Goal: Navigation & Orientation: Understand site structure

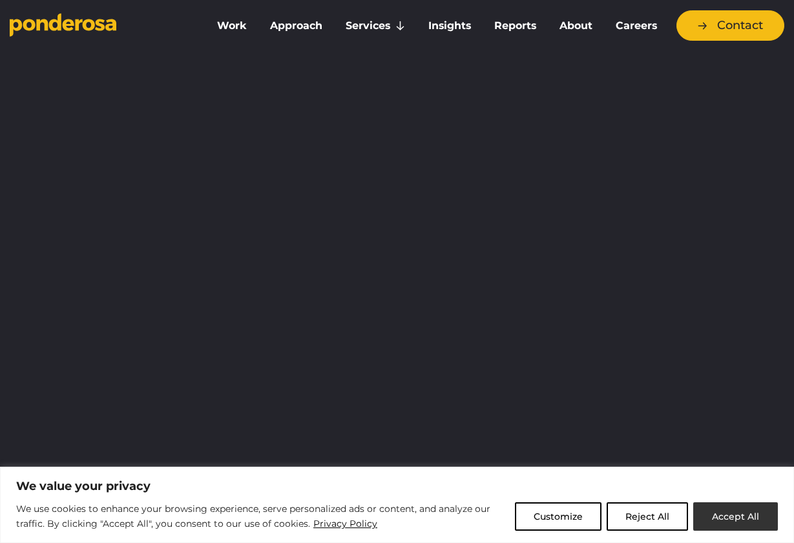
click at [722, 520] on button "Accept All" at bounding box center [735, 516] width 85 height 28
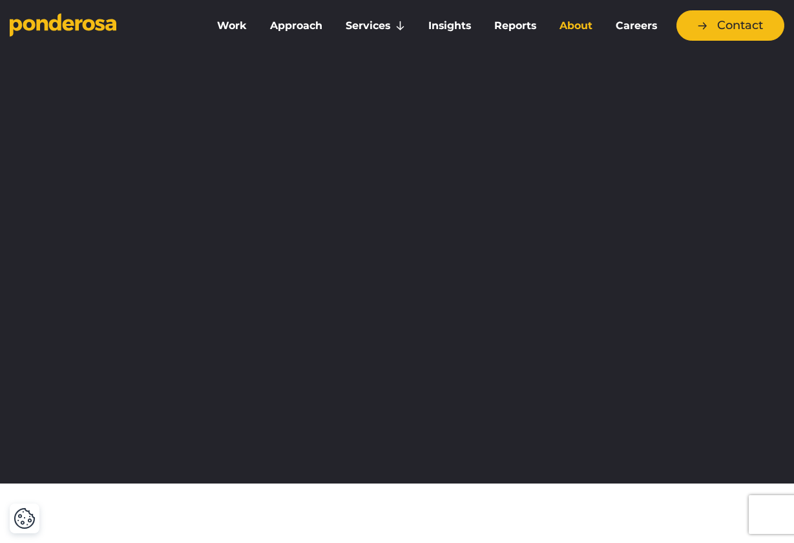
click at [567, 26] on link "About" at bounding box center [575, 25] width 51 height 27
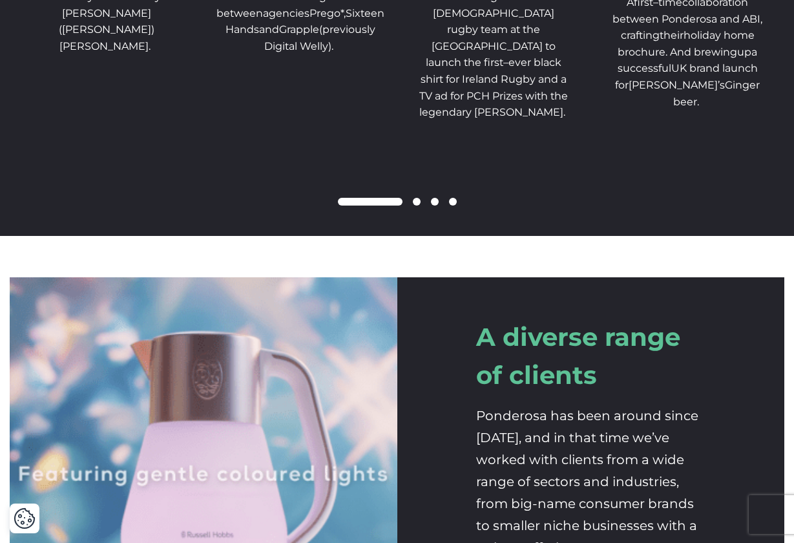
scroll to position [2175, 0]
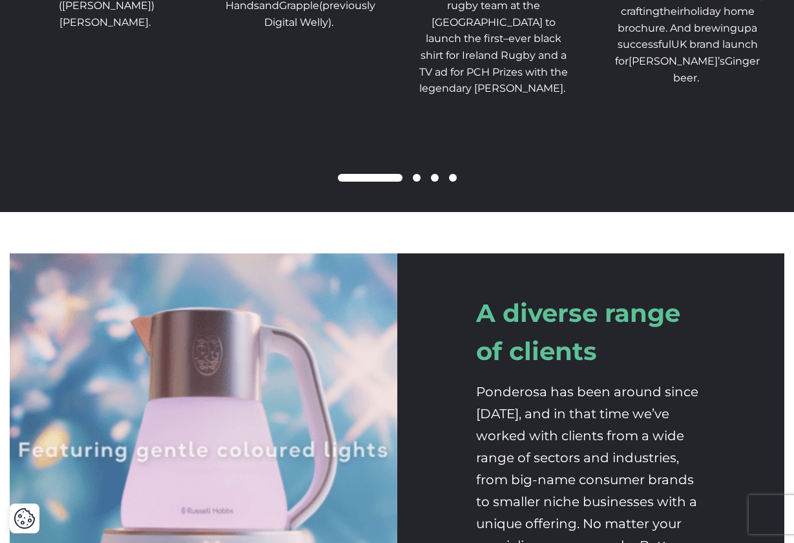
click at [437, 181] on span at bounding box center [435, 178] width 8 height 8
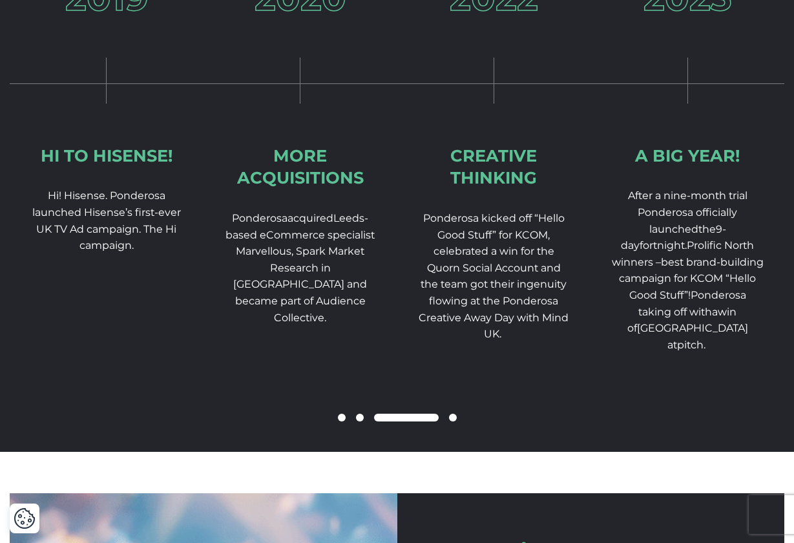
scroll to position [1934, 0]
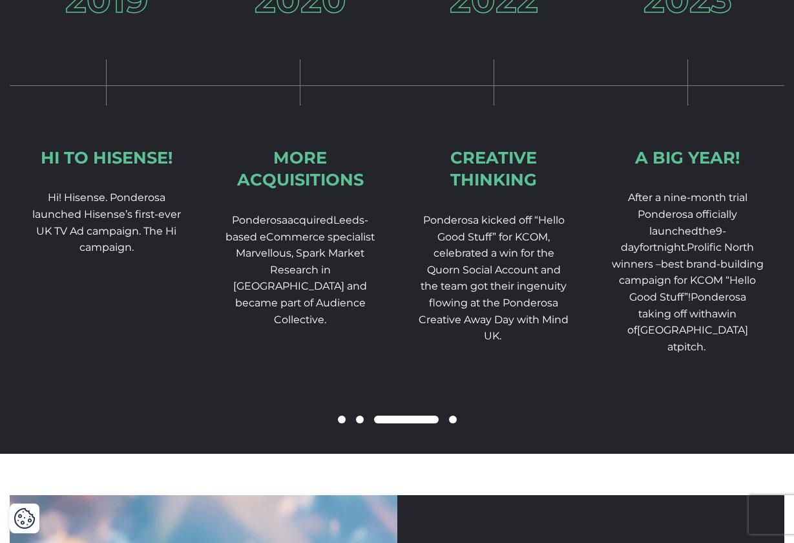
click at [451, 423] on span at bounding box center [453, 419] width 8 height 8
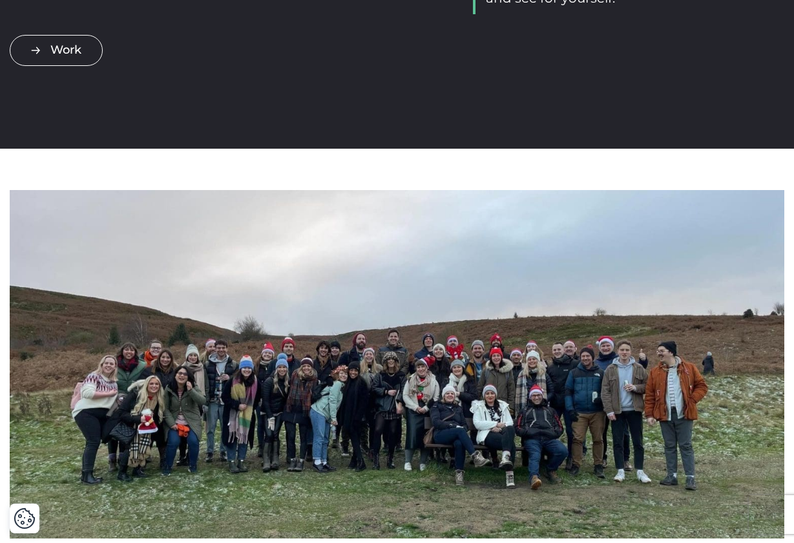
scroll to position [220, 0]
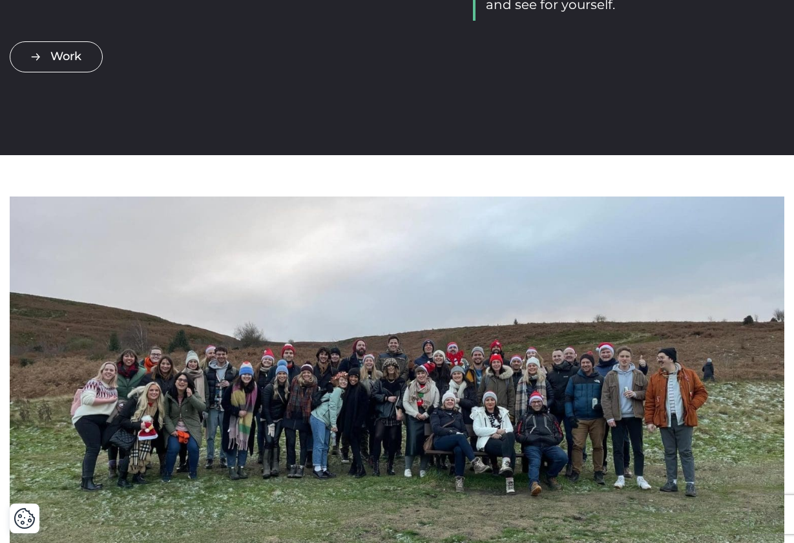
click at [443, 357] on img at bounding box center [397, 370] width 775 height 348
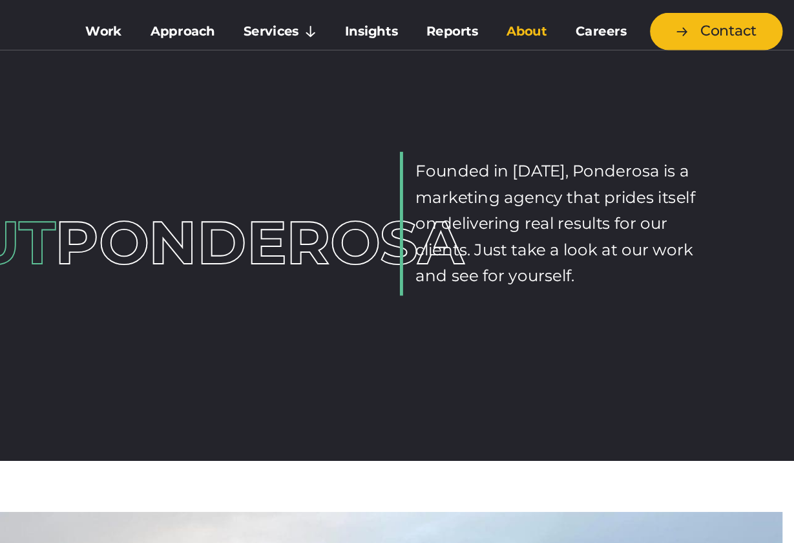
scroll to position [0, 0]
click at [485, 25] on link "Reports" at bounding box center [515, 25] width 60 height 27
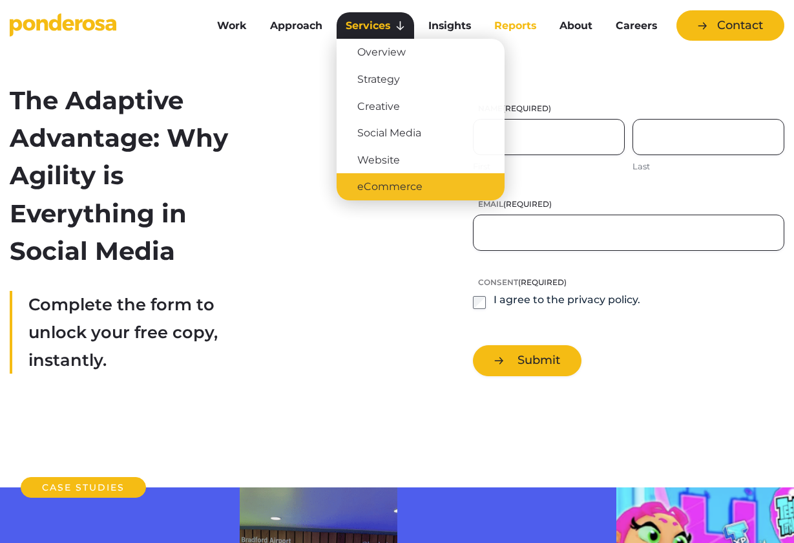
click at [377, 187] on link "eCommerce" at bounding box center [421, 186] width 168 height 27
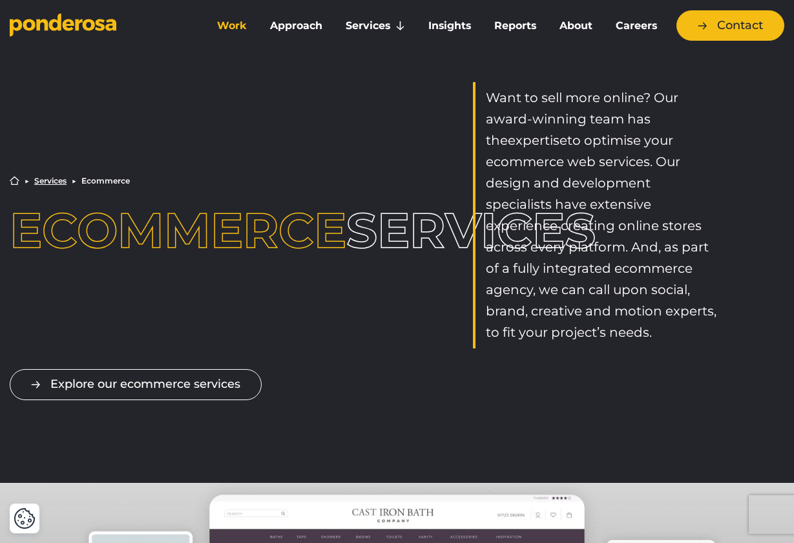
click at [244, 26] on link "Work" at bounding box center [232, 25] width 48 height 27
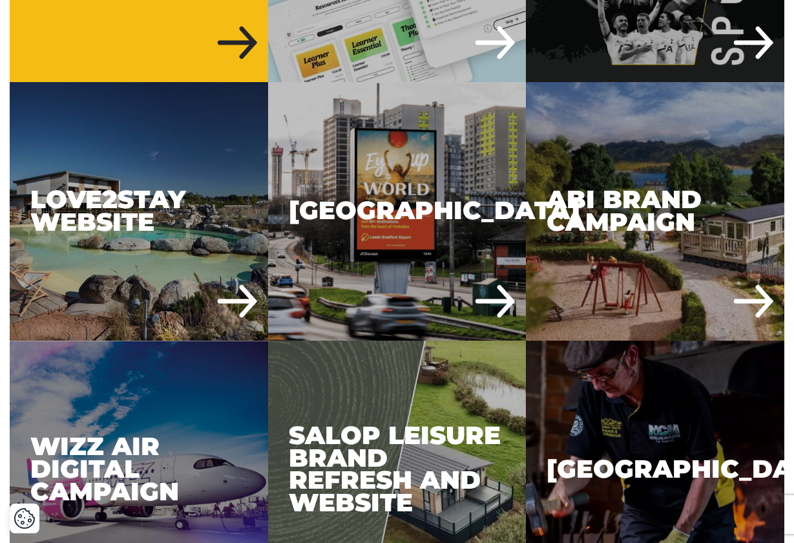
scroll to position [2449, 0]
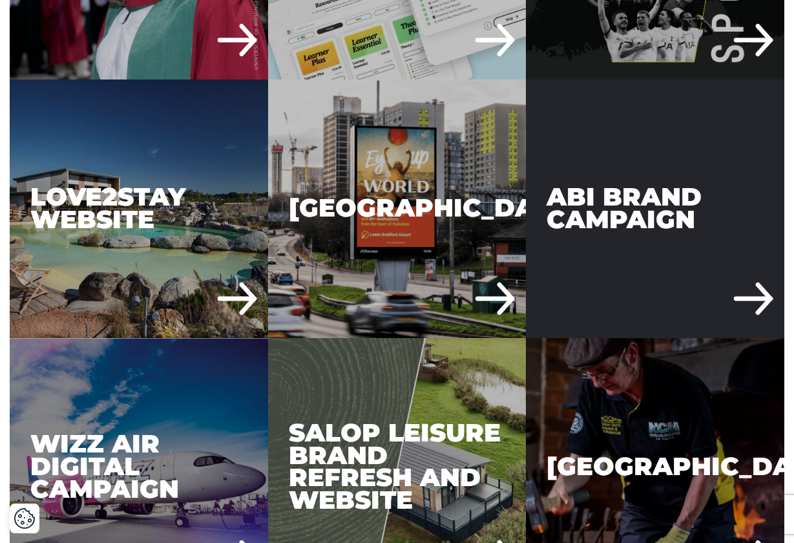
click at [591, 233] on div "ABI Brand Campaign" at bounding box center [655, 208] width 258 height 258
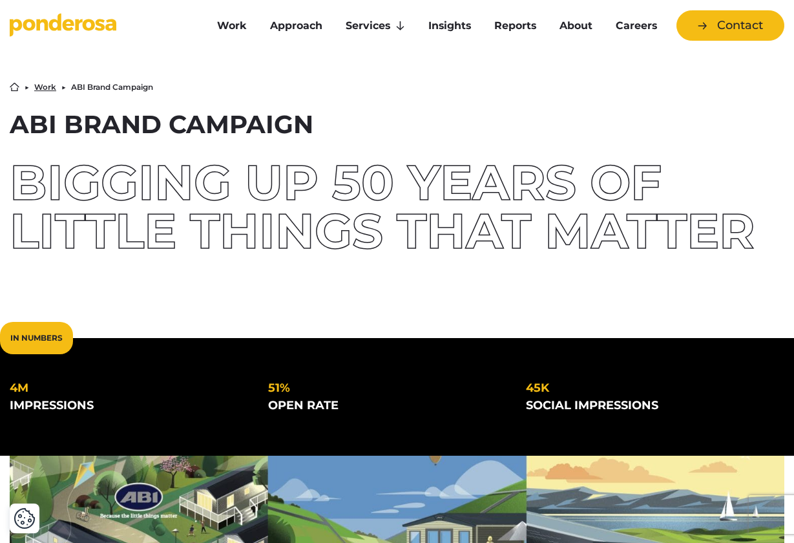
click at [403, 346] on div "In Numbers 4m impressions 51% open rate" at bounding box center [397, 397] width 794 height 118
